Goal: Transaction & Acquisition: Obtain resource

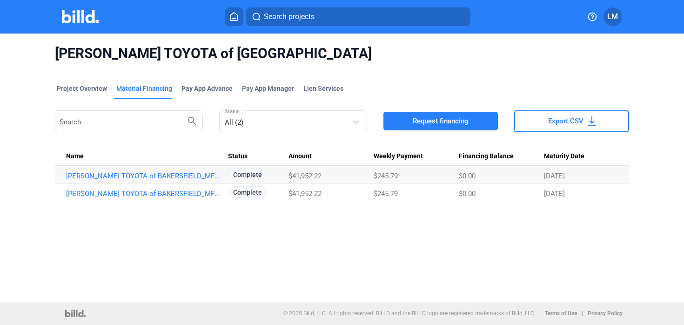
click at [415, 112] on button "Request financing" at bounding box center [440, 121] width 115 height 19
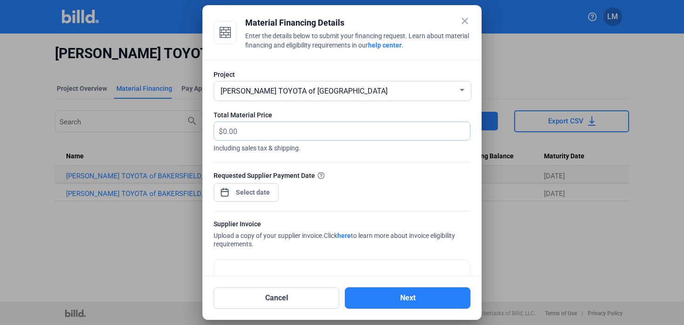
drag, startPoint x: 252, startPoint y: 128, endPoint x: 231, endPoint y: 128, distance: 21.4
click at [231, 128] on input "text" at bounding box center [346, 131] width 247 height 18
type input "11,341.85"
click at [249, 192] on div "close Material Financing Details Enter the details below to submit your financi…" at bounding box center [342, 162] width 684 height 325
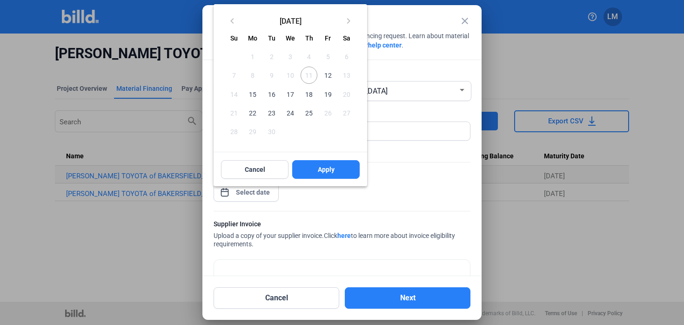
click at [328, 73] on span "12" at bounding box center [327, 74] width 17 height 17
click at [317, 181] on div "Cancel Apply" at bounding box center [289, 169] width 153 height 33
click at [318, 174] on button "Apply" at bounding box center [325, 169] width 67 height 19
type input "[DATE]"
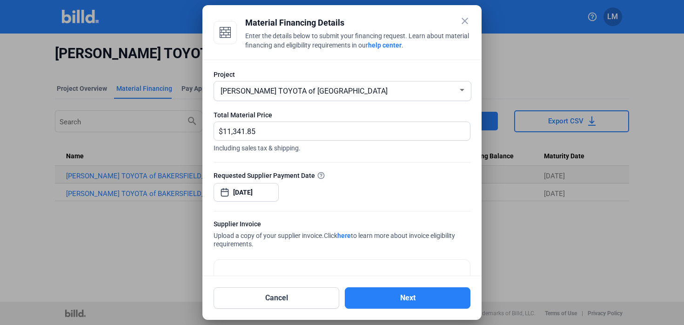
click at [409, 170] on div "Requested Supplier Payment Date" at bounding box center [341, 175] width 257 height 10
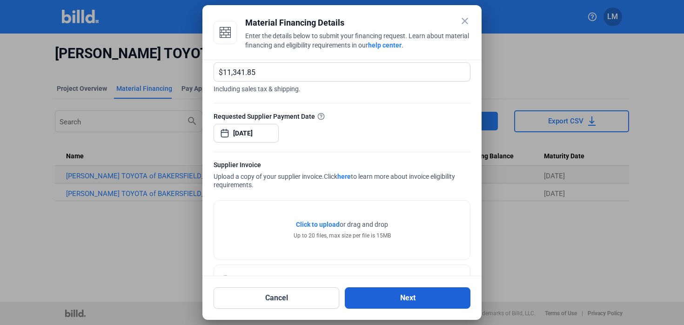
click at [369, 296] on button "Next" at bounding box center [408, 297] width 126 height 21
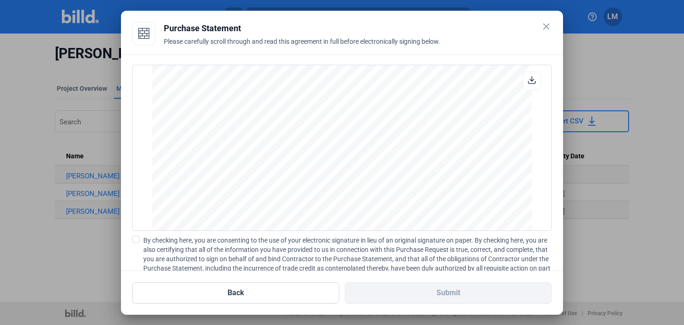
scroll to position [772, 0]
click at [136, 240] on span at bounding box center [135, 238] width 7 height 7
click at [0, 0] on input "By checking here, you are consenting to the use of your electronic signature in…" at bounding box center [0, 0] width 0 height 0
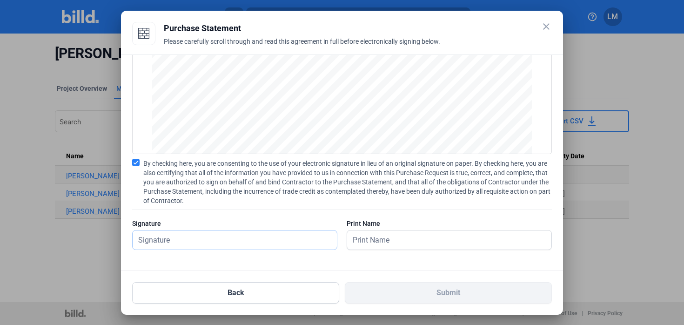
click at [262, 234] on input "text" at bounding box center [230, 239] width 194 height 19
type input "[PERSON_NAME]"
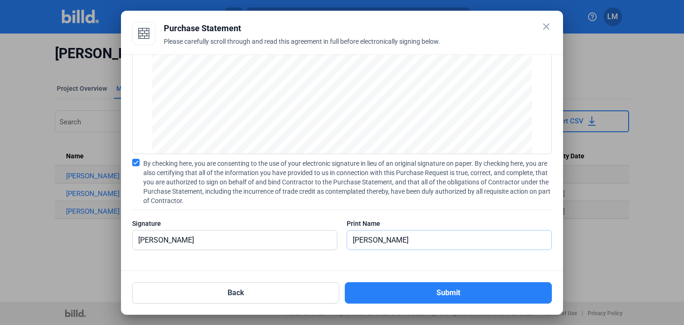
type input "[PERSON_NAME]"
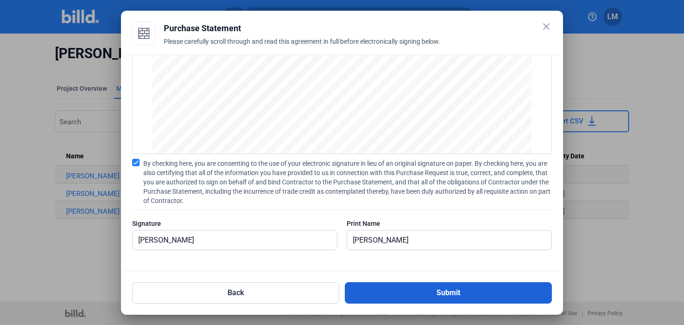
click at [351, 291] on button "Submit" at bounding box center [448, 292] width 207 height 21
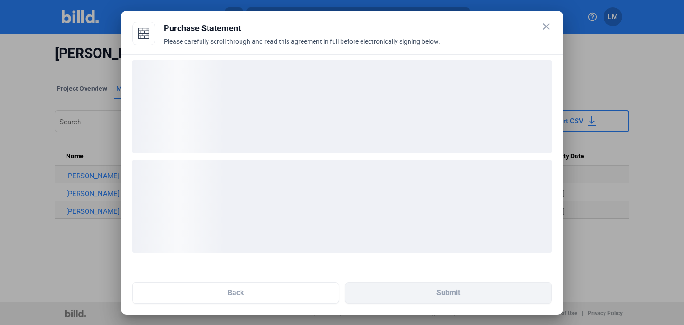
scroll to position [5, 0]
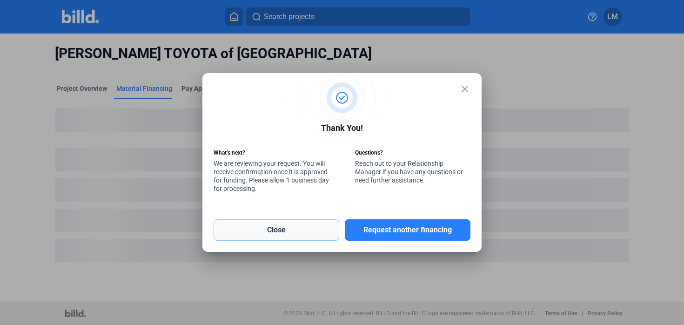
click at [301, 237] on button "Close" at bounding box center [276, 229] width 126 height 21
